Goal: Navigation & Orientation: Find specific page/section

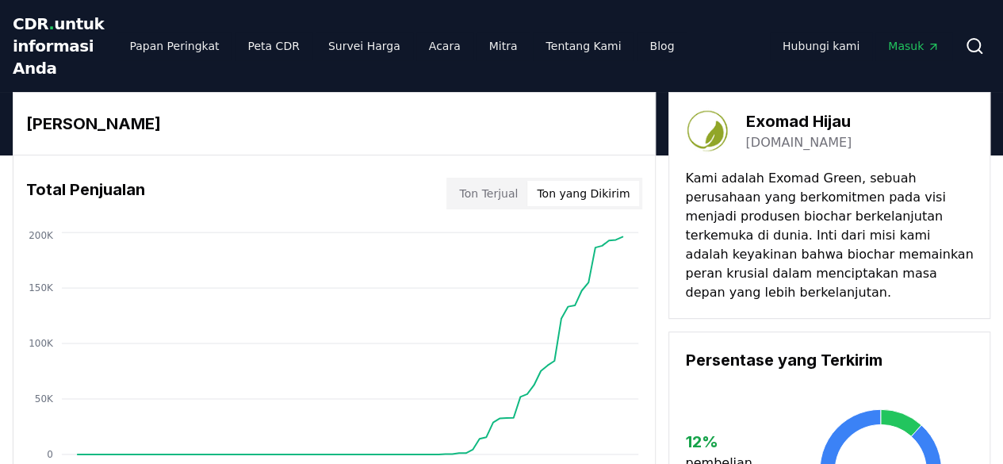
click at [568, 204] on button "Ton yang Dikirim" at bounding box center [584, 193] width 112 height 25
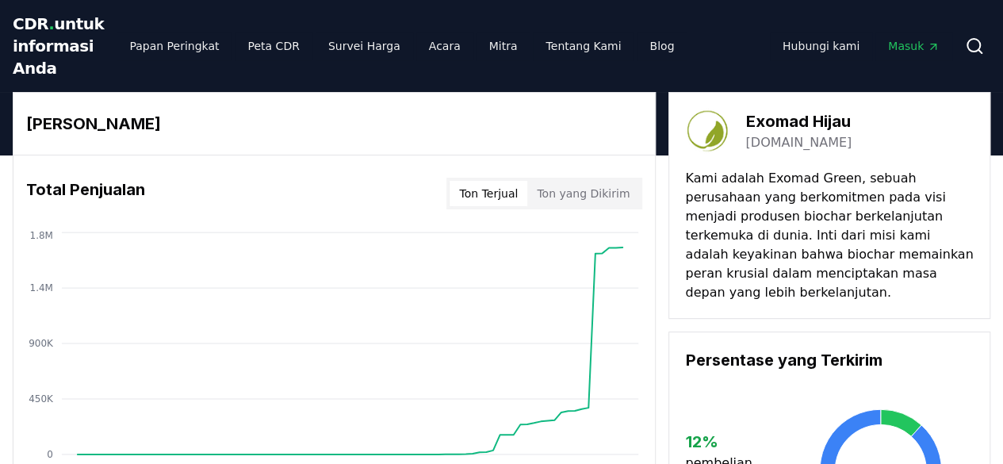
click at [500, 206] on button "Ton Terjual" at bounding box center [489, 193] width 78 height 25
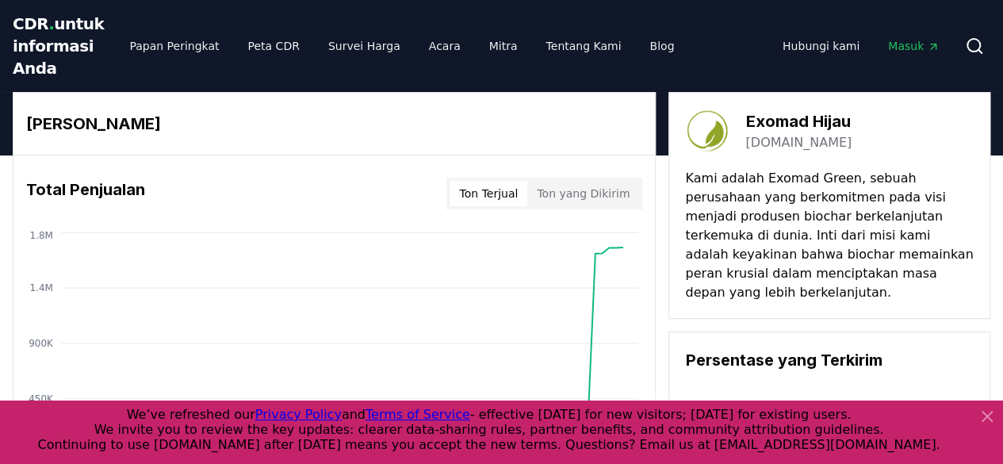
click at [993, 415] on icon at bounding box center [987, 416] width 19 height 19
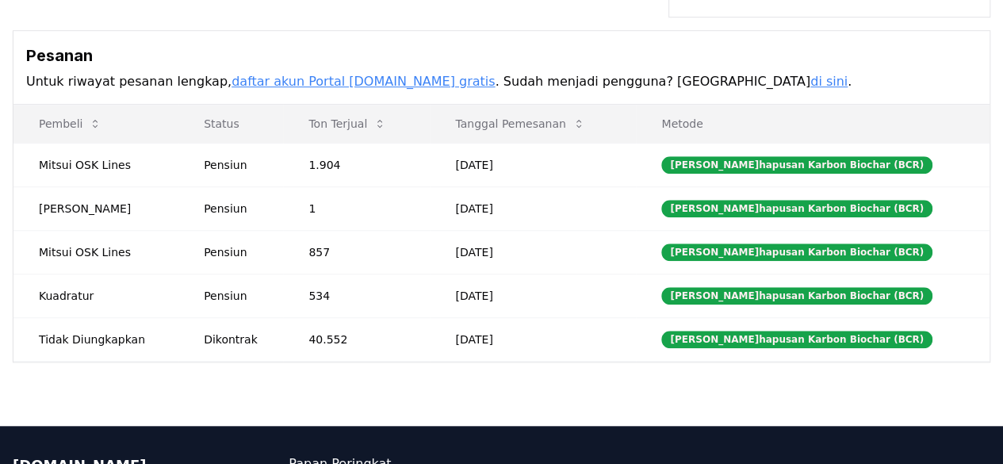
scroll to position [555, 0]
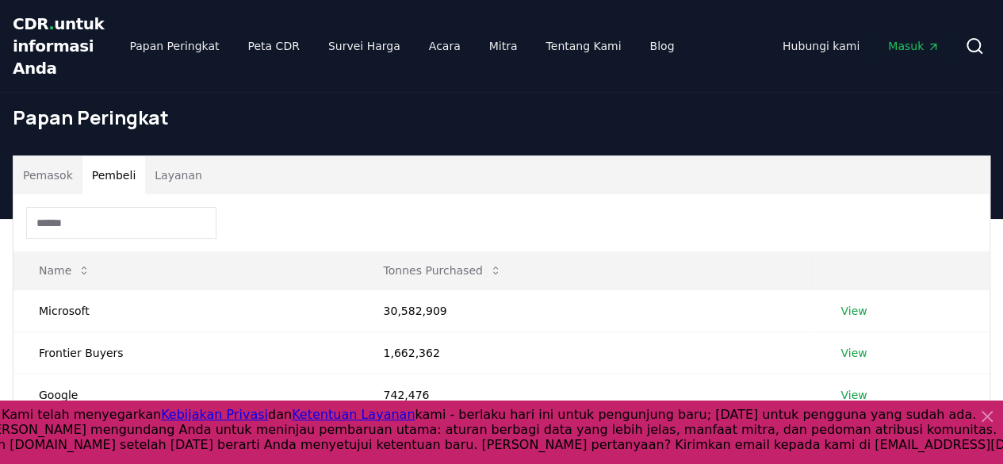
click at [125, 182] on font "Pembeli" at bounding box center [114, 175] width 44 height 13
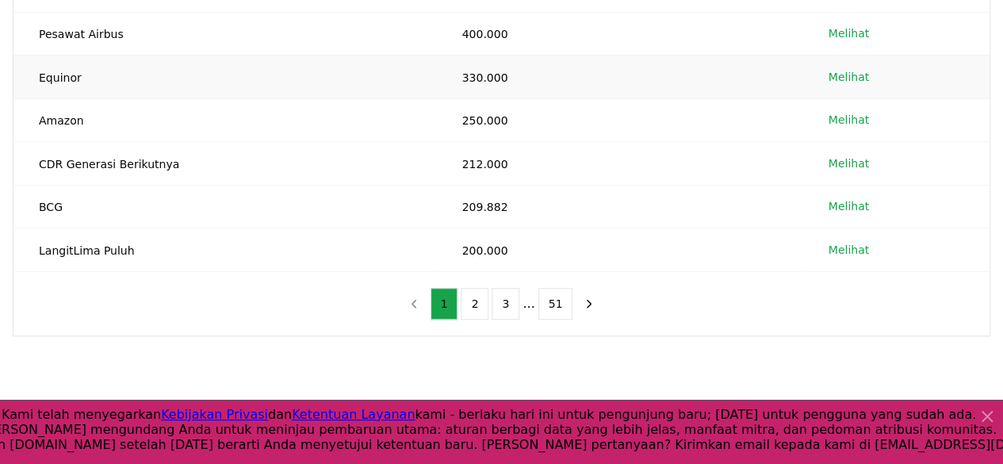
scroll to position [476, 0]
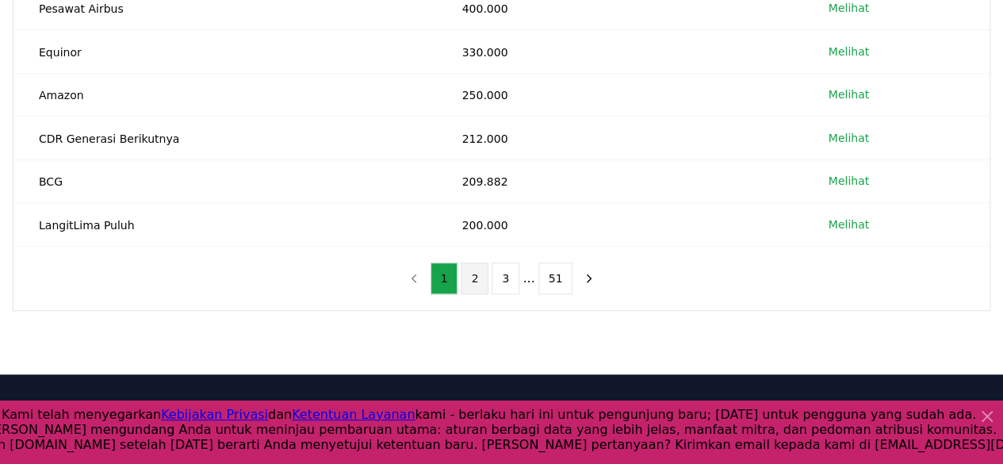
click at [483, 294] on button "2" at bounding box center [475, 279] width 28 height 32
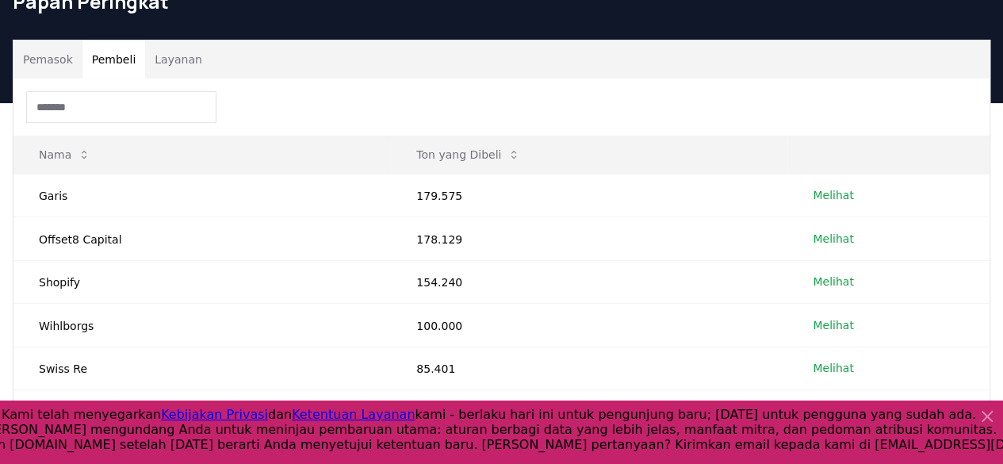
scroll to position [79, 0]
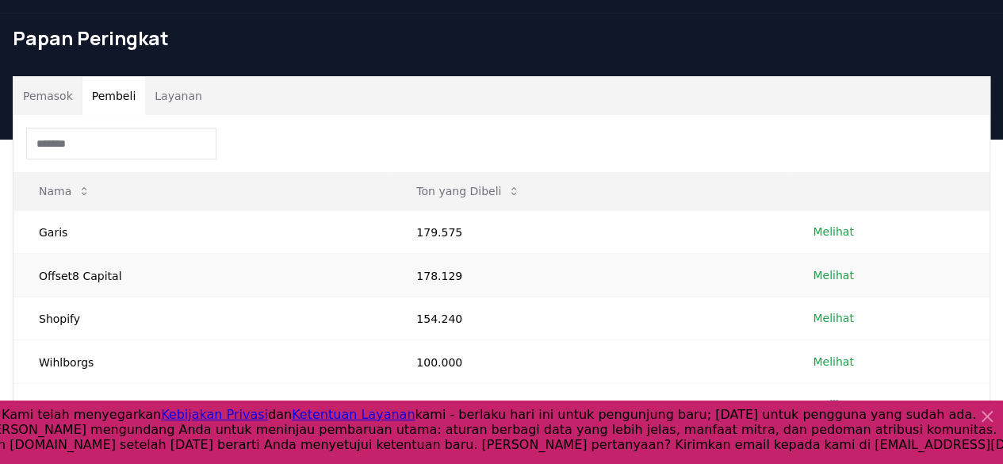
click at [822, 282] on font "Melihat" at bounding box center [833, 275] width 40 height 13
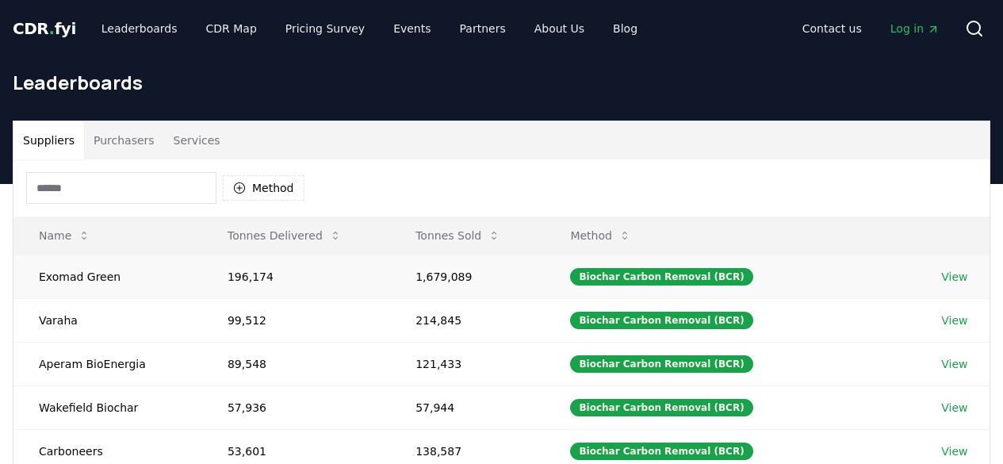
scroll to position [79, 0]
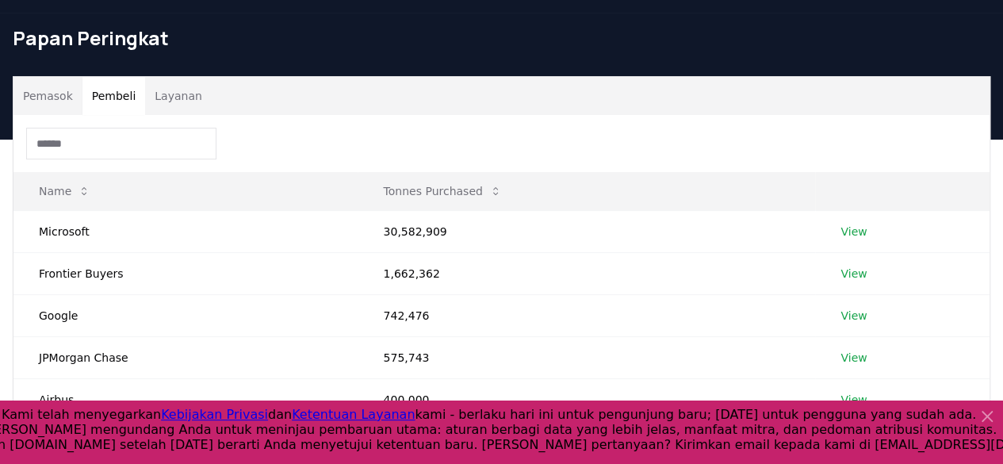
click at [114, 102] on font "Pembeli" at bounding box center [114, 96] width 44 height 13
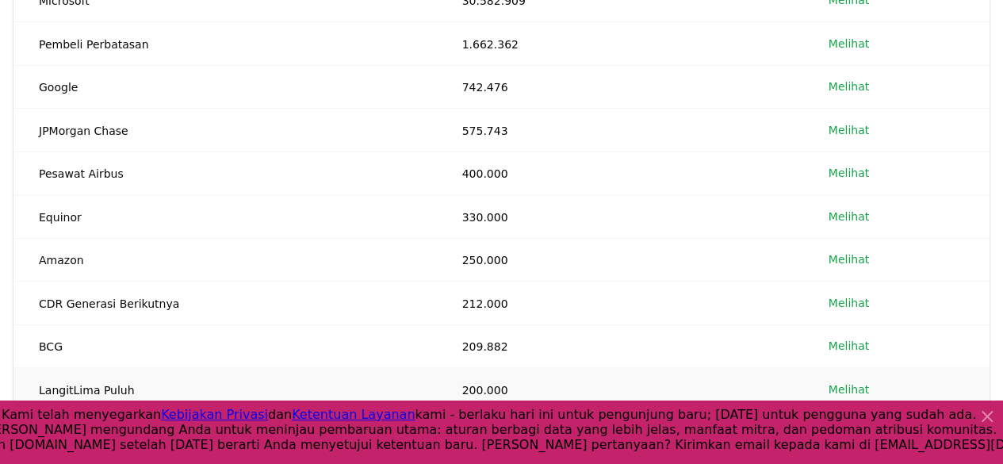
scroll to position [555, 0]
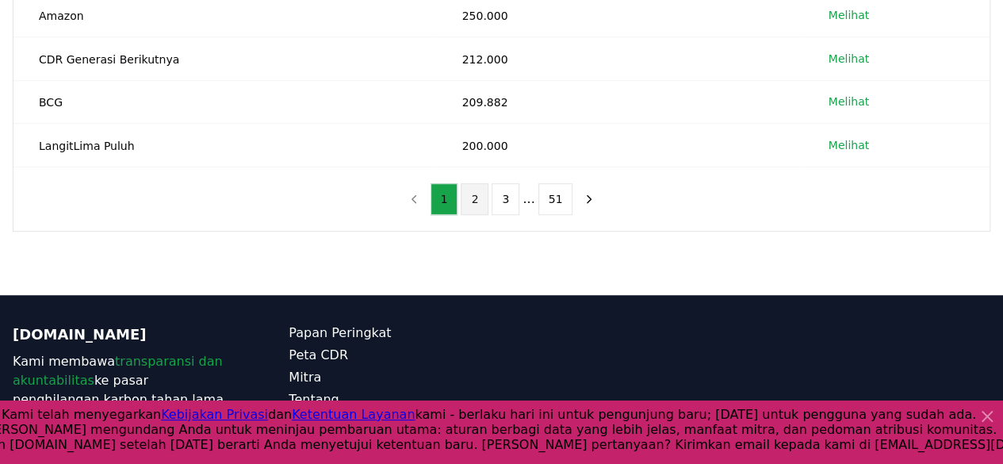
click at [473, 215] on button "2" at bounding box center [475, 199] width 28 height 32
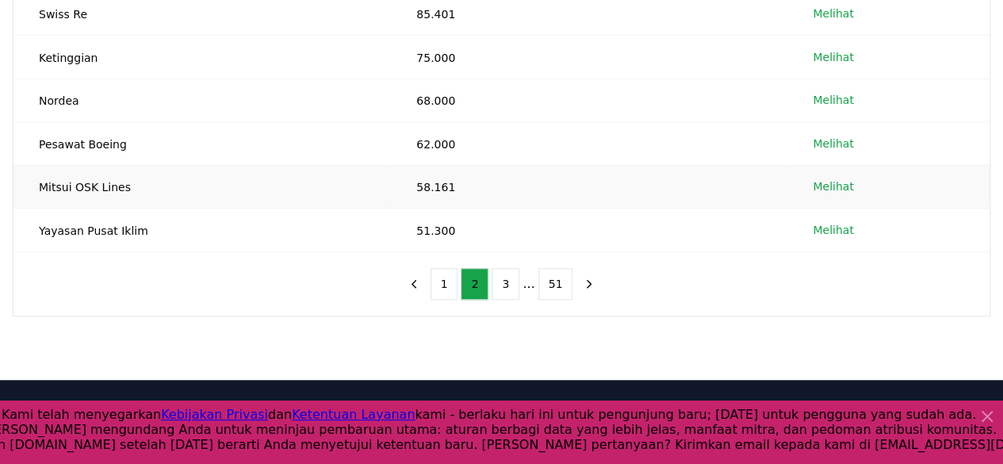
scroll to position [476, 0]
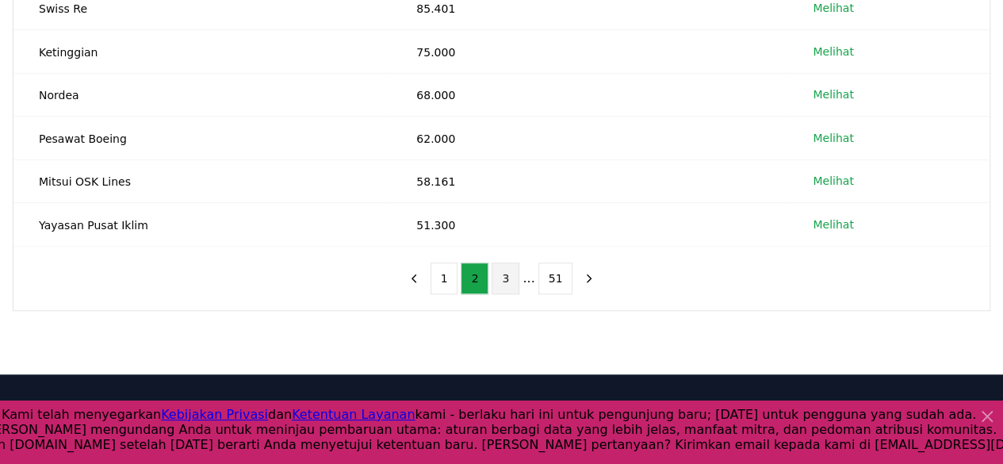
click at [505, 285] on font "3" at bounding box center [505, 278] width 7 height 13
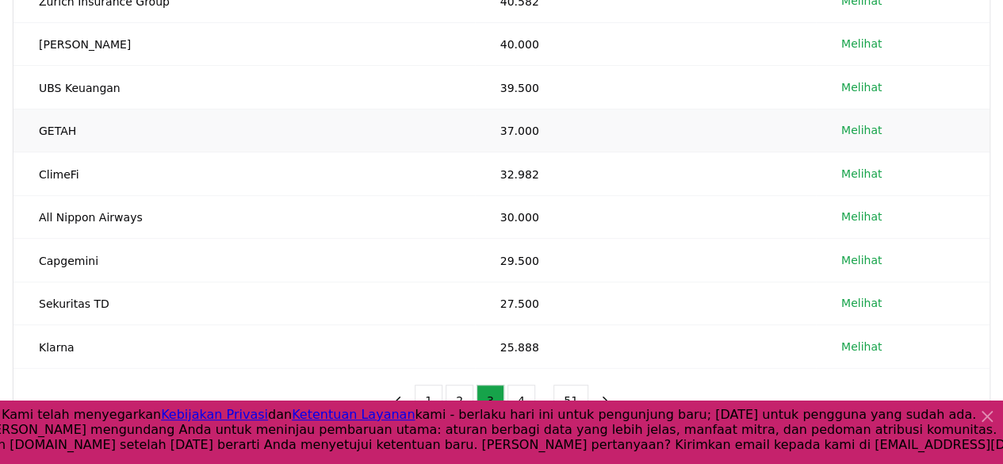
scroll to position [397, 0]
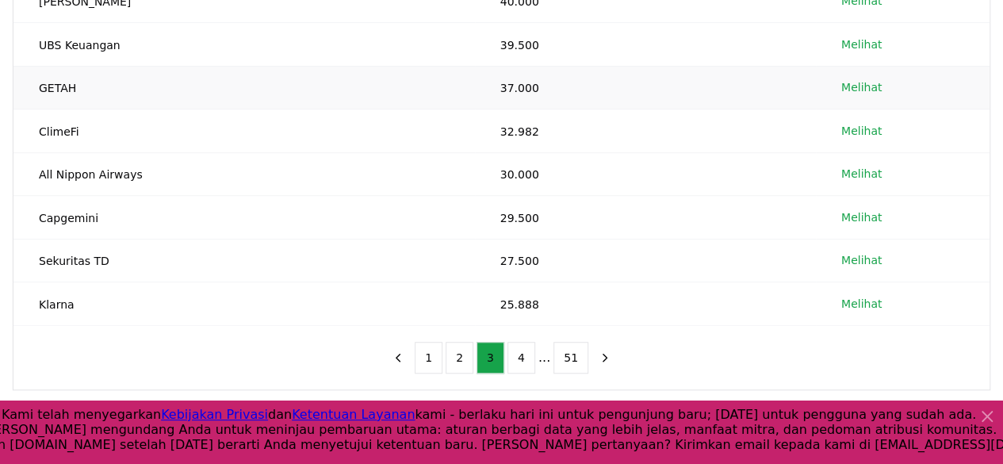
click at [246, 104] on td "GETAH" at bounding box center [244, 88] width 462 height 44
click at [850, 94] on font "Melihat" at bounding box center [862, 87] width 40 height 13
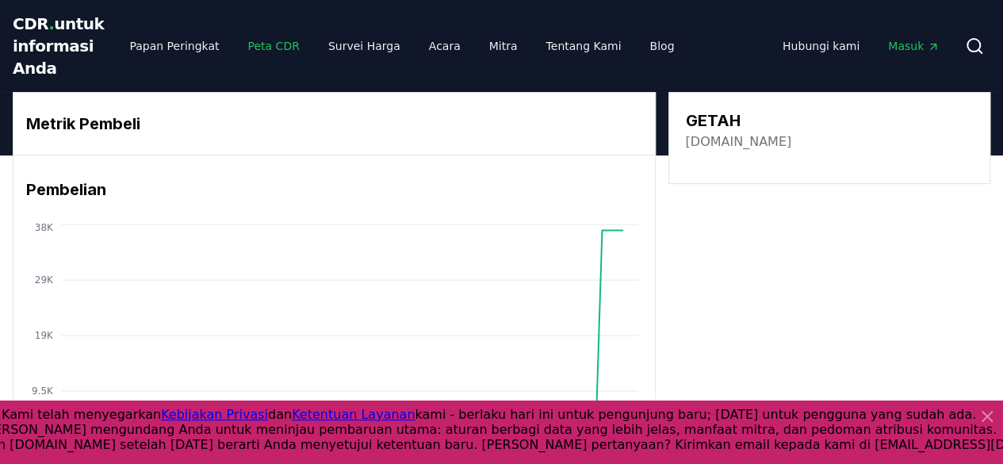
click at [247, 50] on font "Peta CDR" at bounding box center [273, 46] width 52 height 13
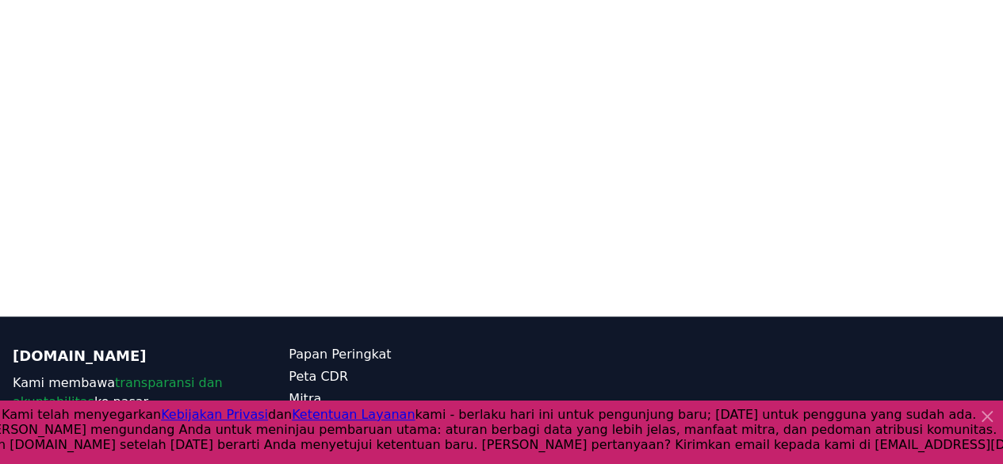
scroll to position [403, 0]
